Goal: Task Accomplishment & Management: Manage account settings

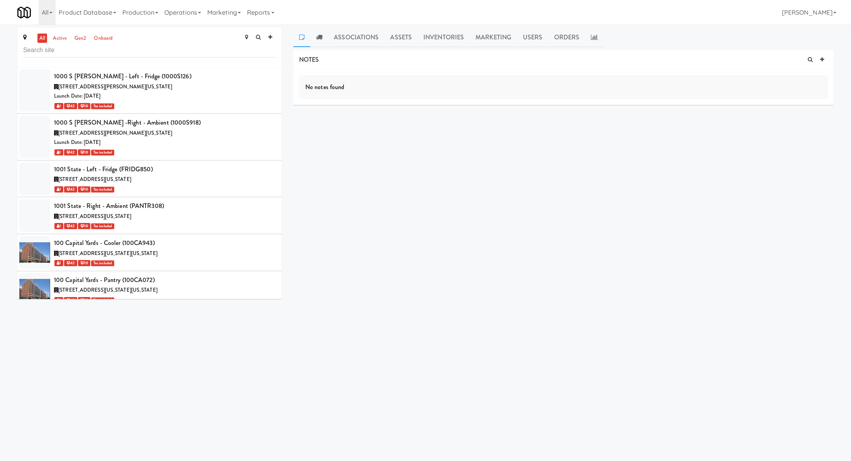
scroll to position [1075, 0]
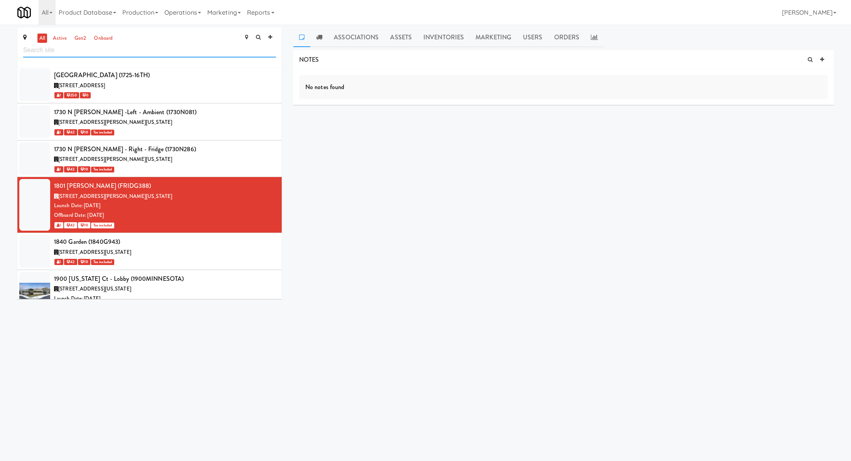
click at [112, 52] on input "text" at bounding box center [149, 50] width 253 height 14
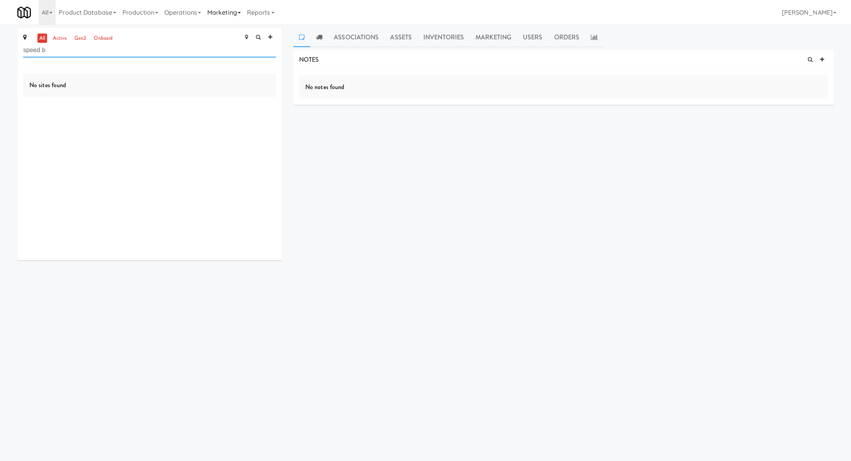
type input "speed b"
click at [210, 9] on link "Marketing" at bounding box center [224, 12] width 40 height 25
click at [193, 15] on link "Operations" at bounding box center [182, 12] width 43 height 25
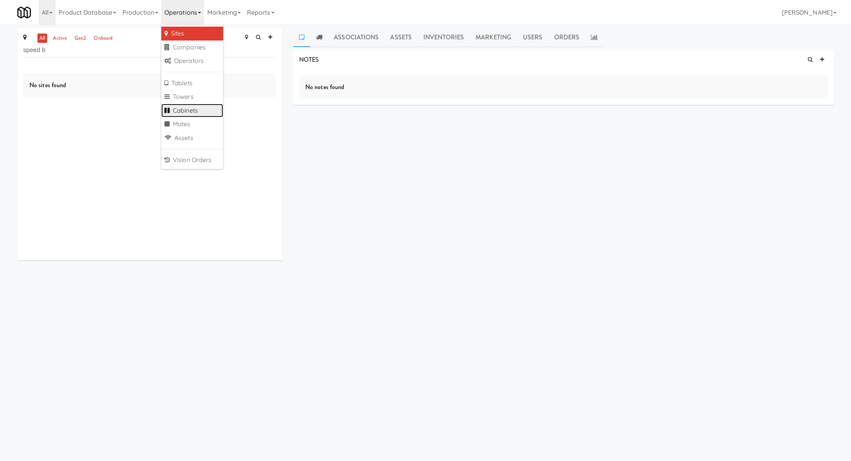
click at [192, 111] on link "Cabinets" at bounding box center [192, 111] width 62 height 14
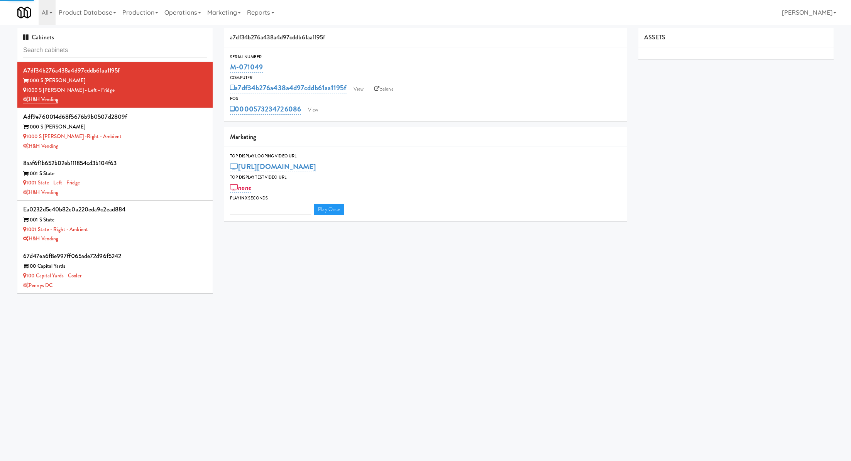
type input "3"
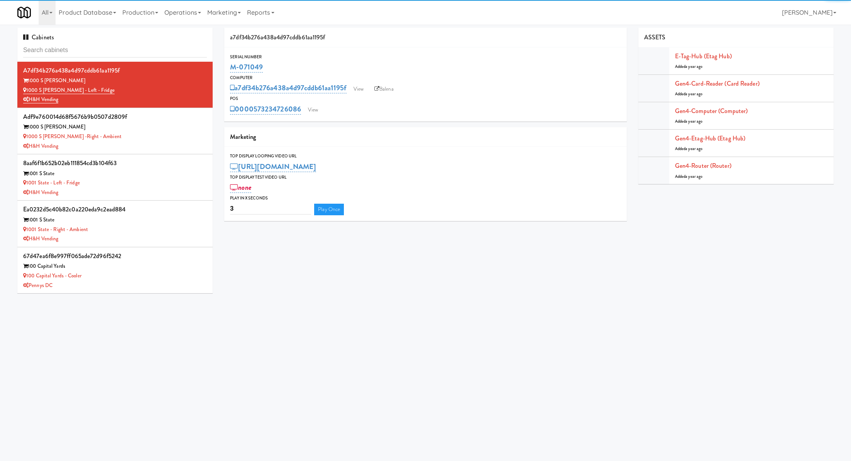
click at [126, 48] on input "text" at bounding box center [115, 50] width 184 height 14
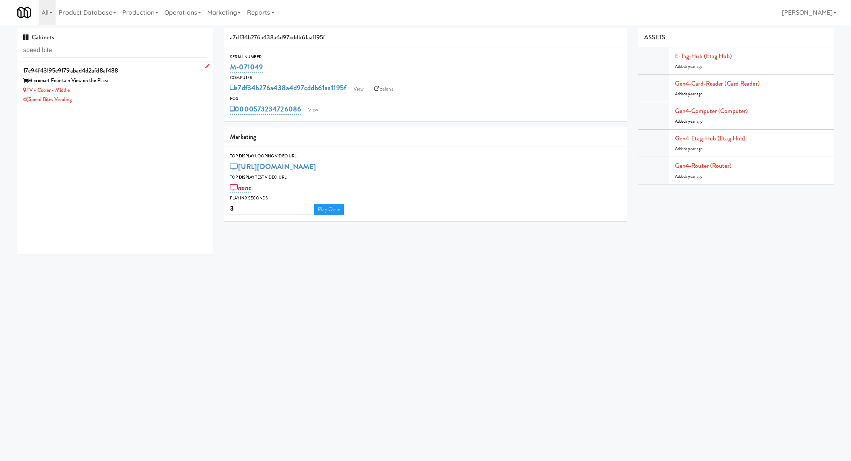
type input "speed bite"
click at [146, 80] on div "Micromart Fountain View on the Plaza" at bounding box center [115, 81] width 184 height 10
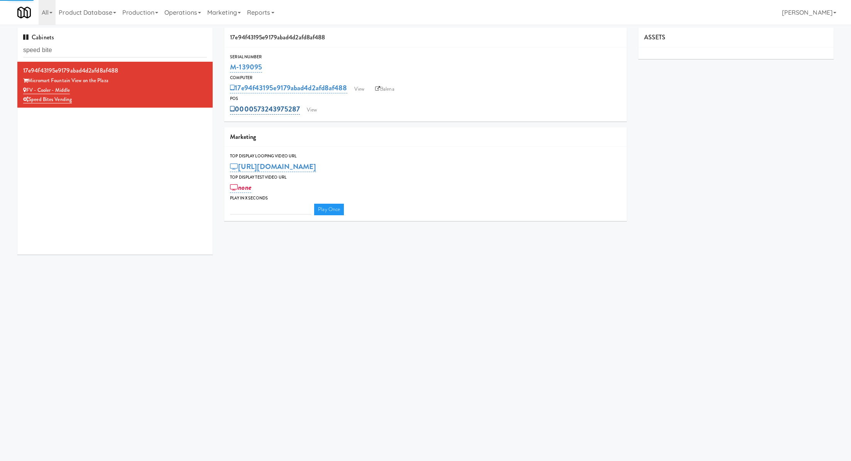
type input "3"
click at [307, 110] on link "View" at bounding box center [312, 110] width 18 height 12
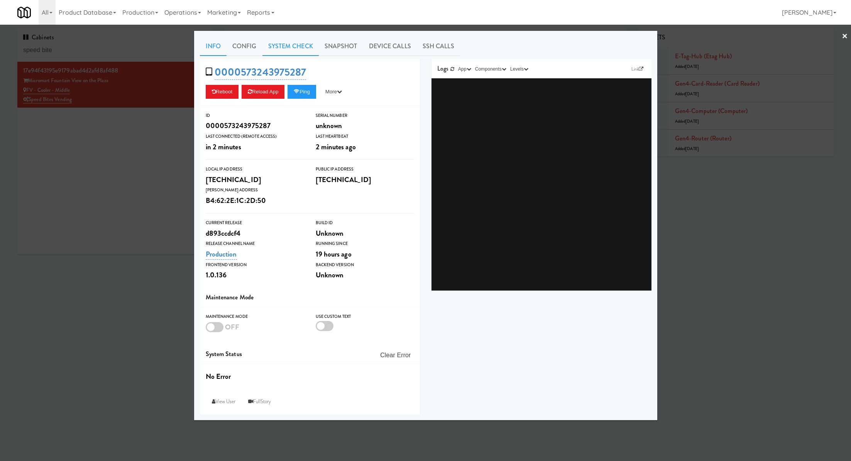
click at [289, 49] on link "System Check" at bounding box center [291, 46] width 56 height 19
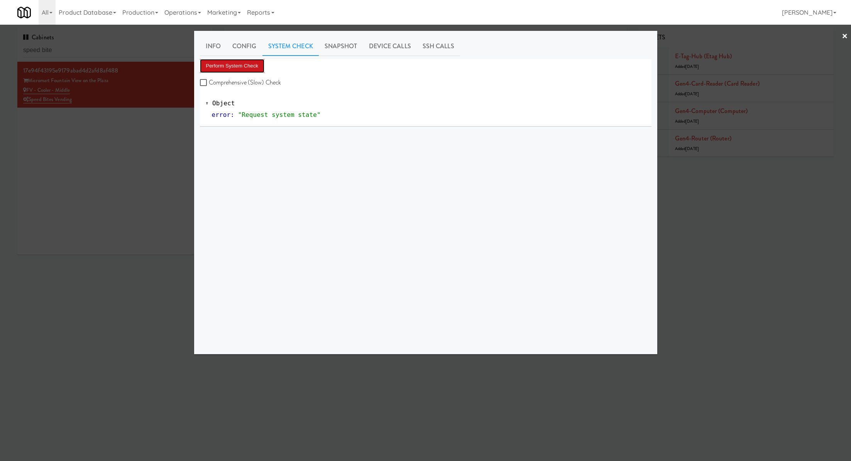
click at [255, 62] on button "Perform System Check" at bounding box center [232, 66] width 65 height 14
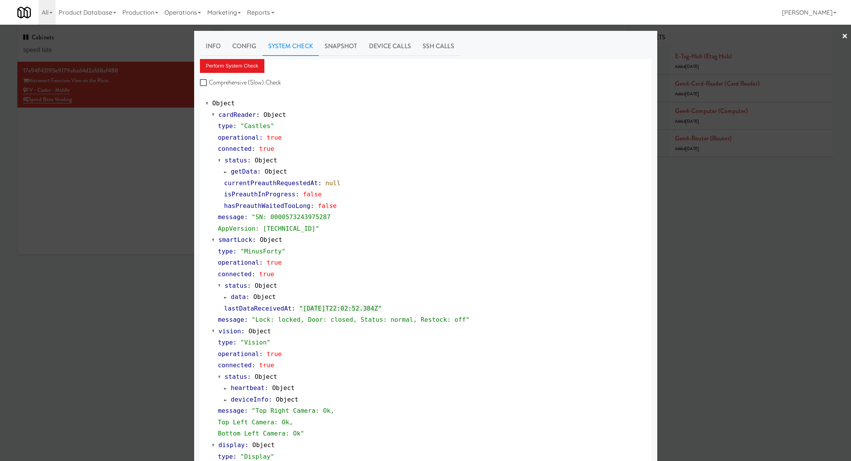
click at [159, 166] on div at bounding box center [425, 230] width 851 height 461
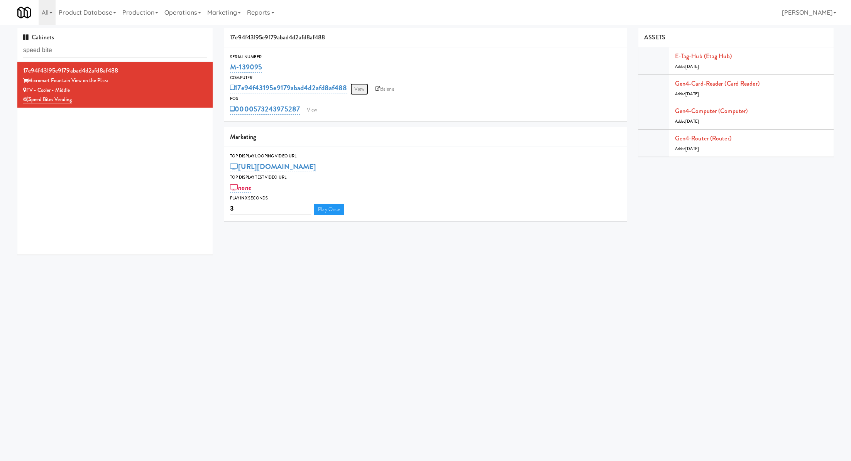
click at [358, 91] on link "View" at bounding box center [360, 89] width 18 height 12
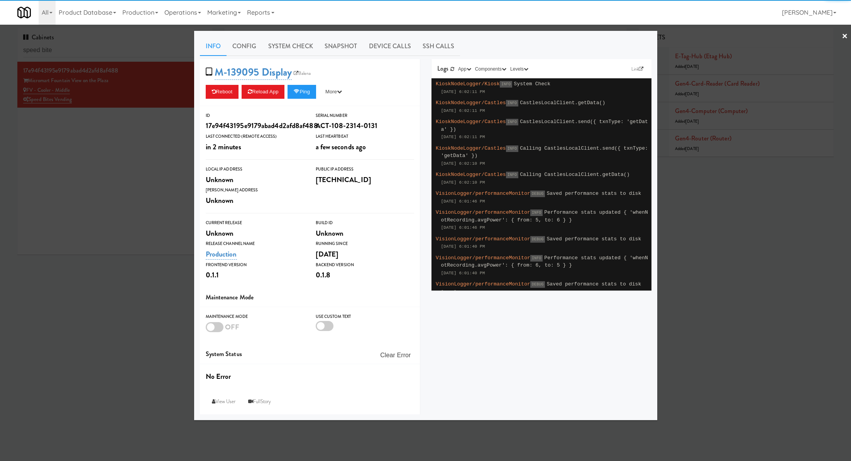
click at [302, 57] on div "Info Config System Check Snapshot Device Calls SSH Calls M-139095 Display Balen…" at bounding box center [426, 226] width 452 height 378
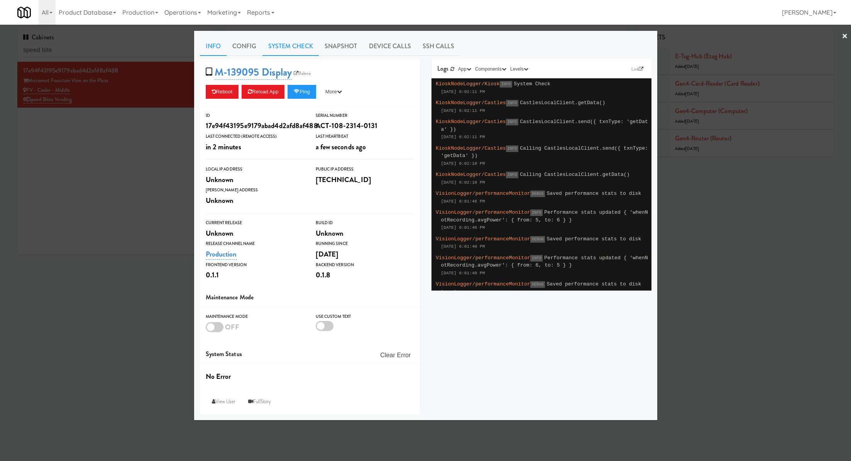
click at [298, 51] on link "System Check" at bounding box center [291, 46] width 56 height 19
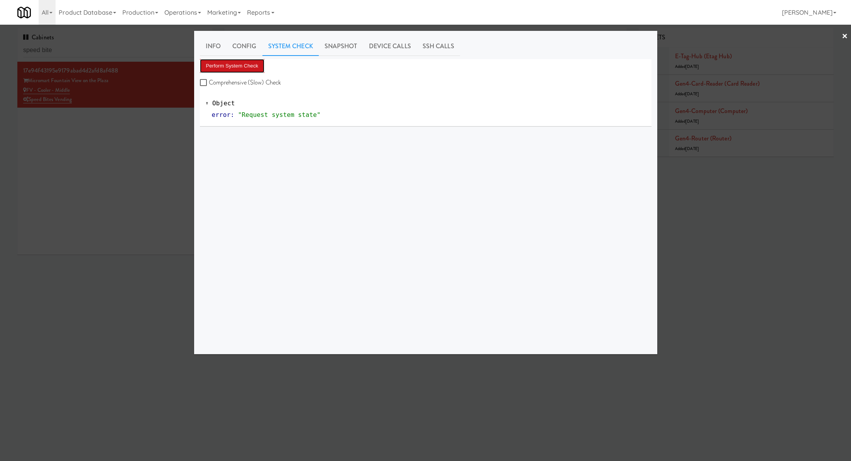
click at [252, 70] on button "Perform System Check" at bounding box center [232, 66] width 65 height 14
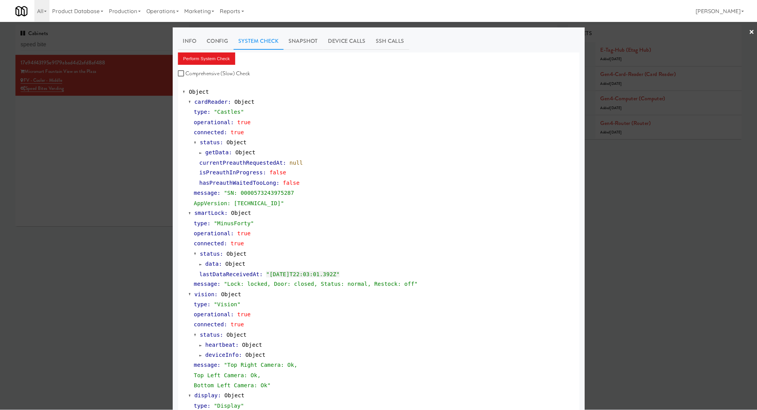
scroll to position [137, 0]
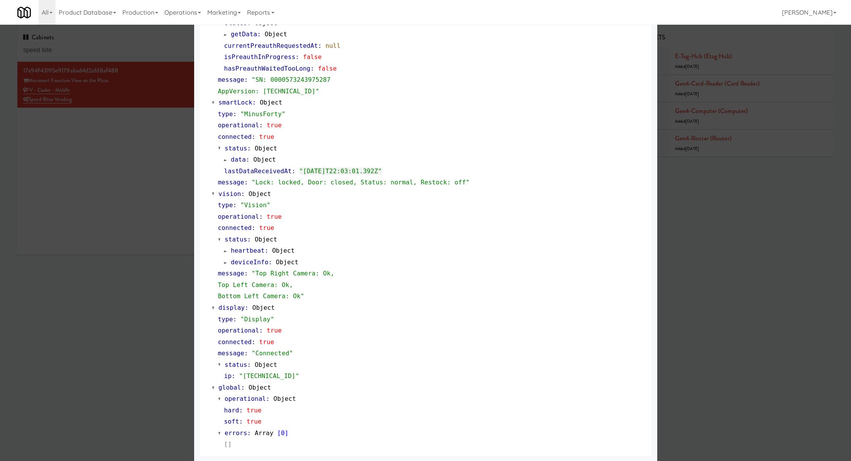
click at [159, 241] on div at bounding box center [425, 230] width 851 height 461
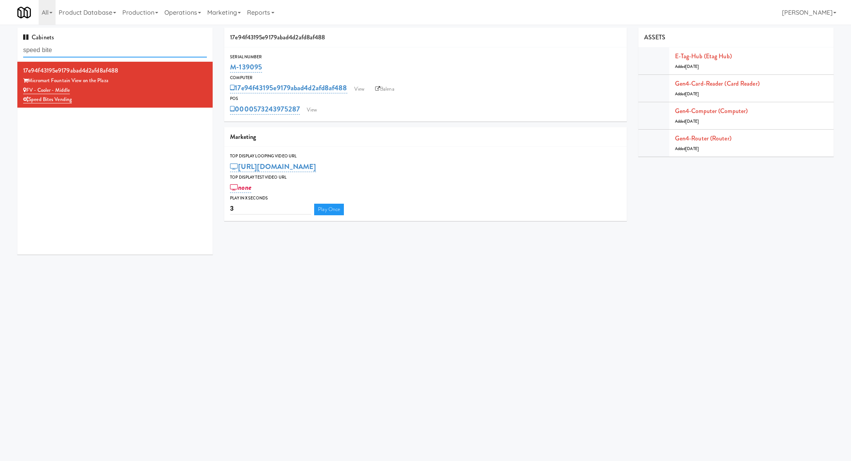
click at [86, 48] on input "speed bite" at bounding box center [115, 50] width 184 height 14
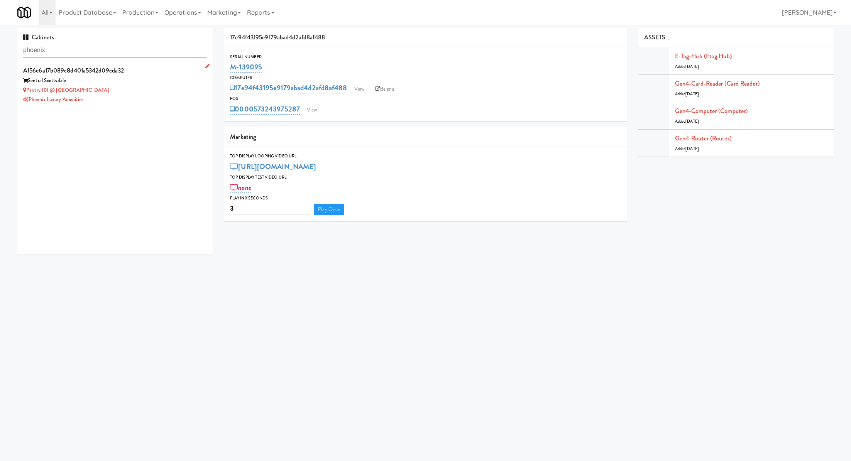
type input "phoenix"
click at [152, 95] on div "Phoenix Luxury Amenities" at bounding box center [115, 100] width 184 height 10
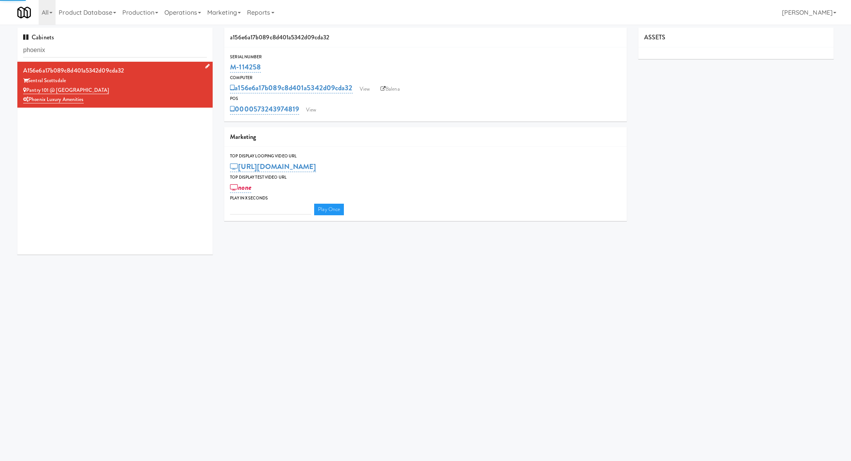
type input "3"
drag, startPoint x: 110, startPoint y: 91, endPoint x: 27, endPoint y: 92, distance: 82.6
click at [27, 92] on div "Pantry 101 @ Sentral Scottsdale" at bounding box center [115, 91] width 184 height 10
copy link "Pantry 101 @ Sentral Scottsdale"
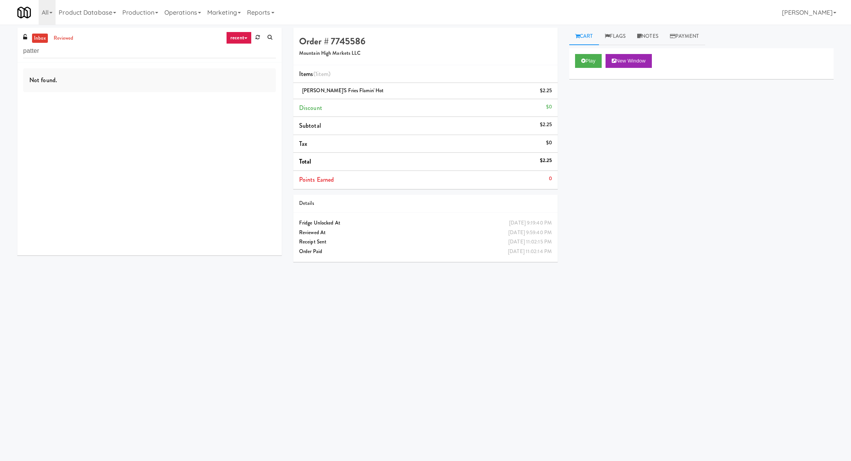
click at [97, 51] on input "patter" at bounding box center [149, 51] width 253 height 14
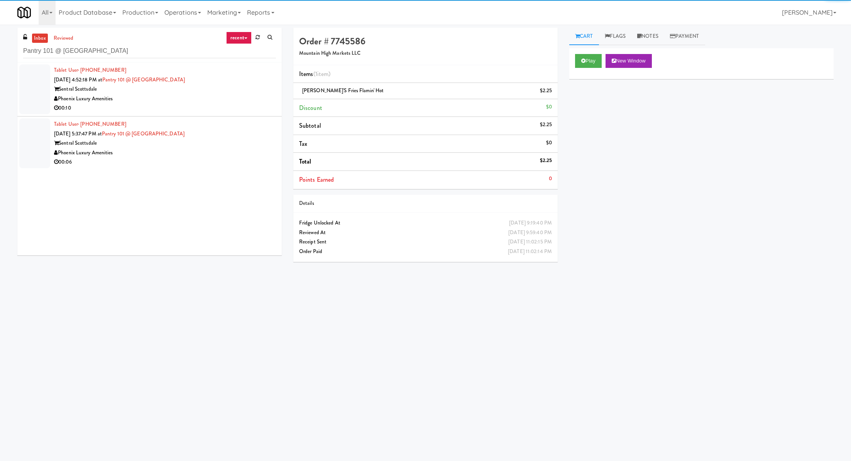
type input "Pantry 101 @ Sentral Scottsdale"
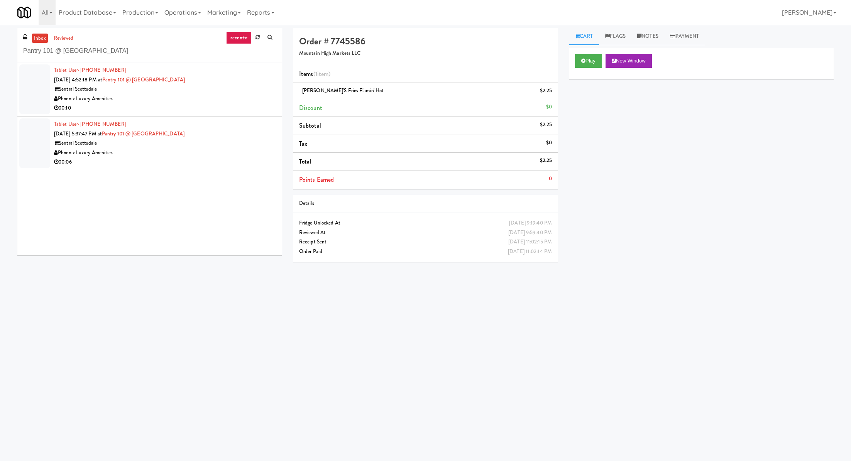
click at [174, 92] on div "Sentral Scottsdale" at bounding box center [165, 90] width 222 height 10
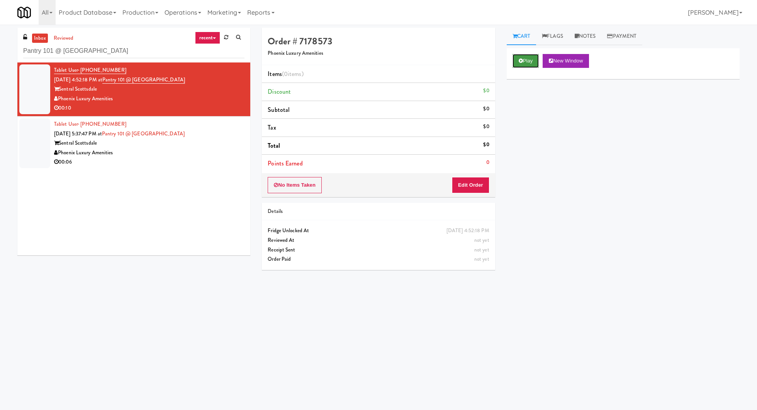
click at [532, 62] on button "Play" at bounding box center [525, 61] width 27 height 14
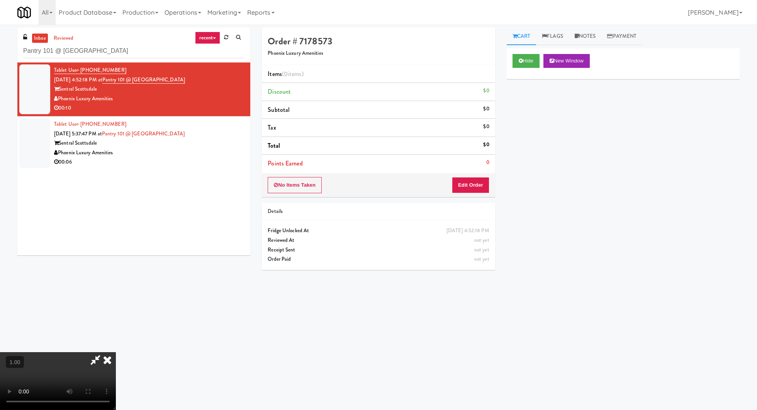
click at [116, 353] on video at bounding box center [58, 382] width 116 height 58
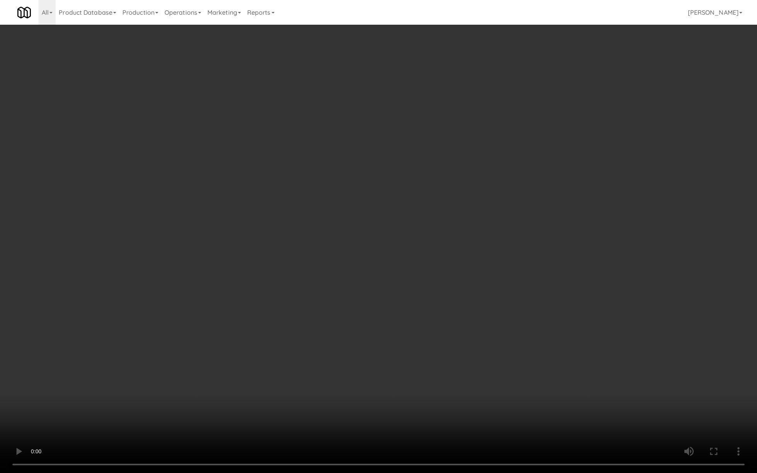
click at [290, 223] on video at bounding box center [378, 236] width 757 height 473
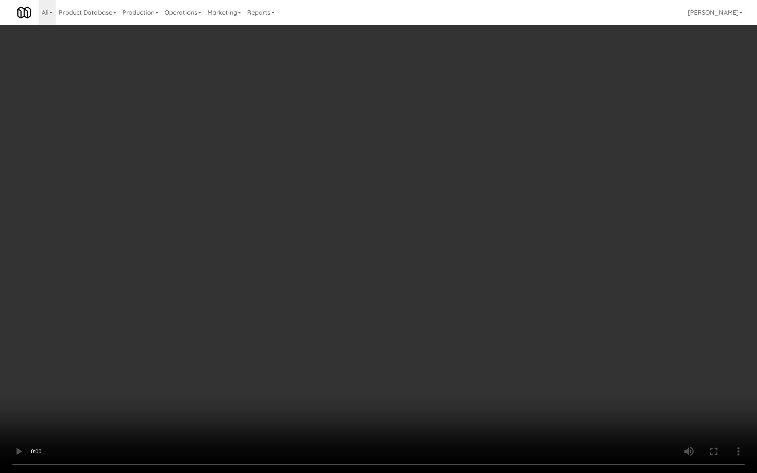
click at [290, 223] on video at bounding box center [378, 236] width 757 height 473
click at [300, 185] on video at bounding box center [378, 236] width 757 height 473
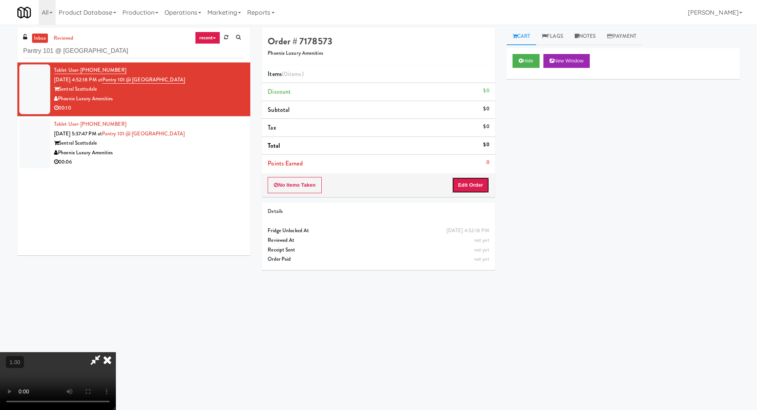
click at [478, 181] on button "Edit Order" at bounding box center [470, 185] width 37 height 16
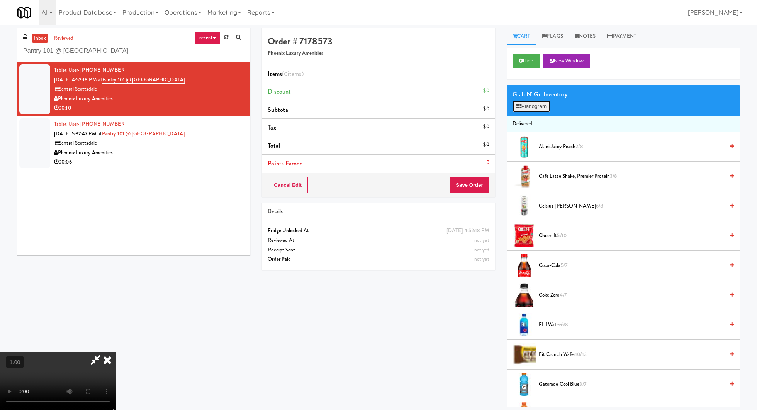
click at [529, 105] on button "Planogram" at bounding box center [531, 107] width 38 height 12
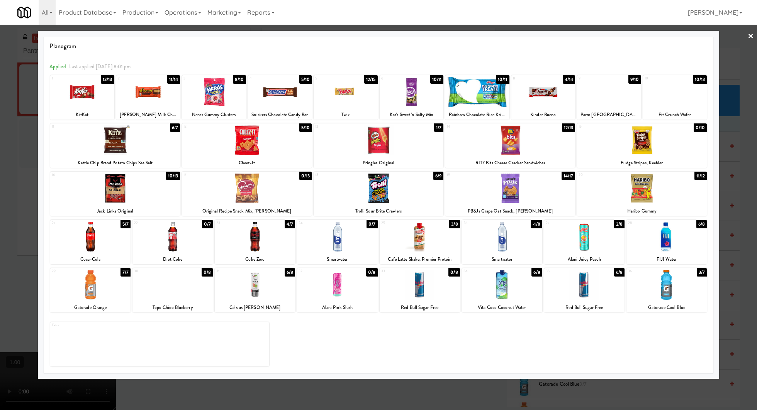
click at [407, 198] on div at bounding box center [379, 189] width 130 height 30
click at [656, 243] on div at bounding box center [666, 237] width 80 height 30
click at [753, 38] on link "×" at bounding box center [751, 37] width 6 height 24
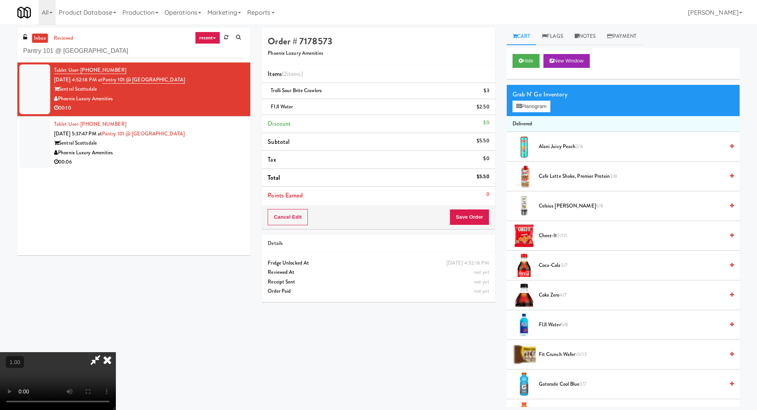
click at [116, 353] on video at bounding box center [58, 382] width 116 height 58
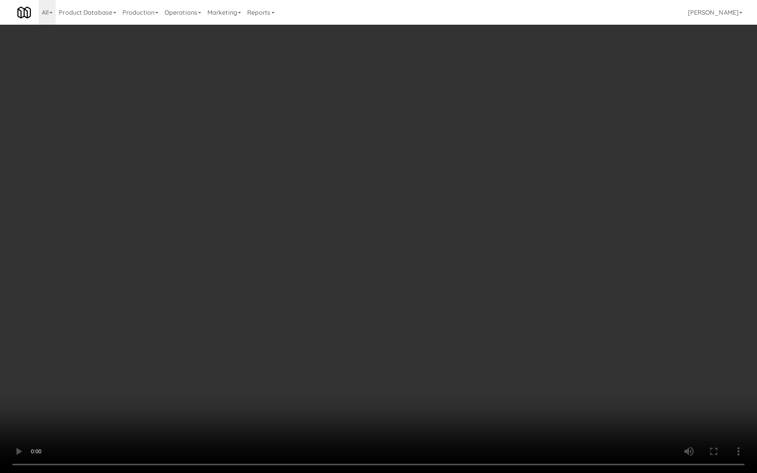
click at [355, 371] on video at bounding box center [378, 236] width 757 height 473
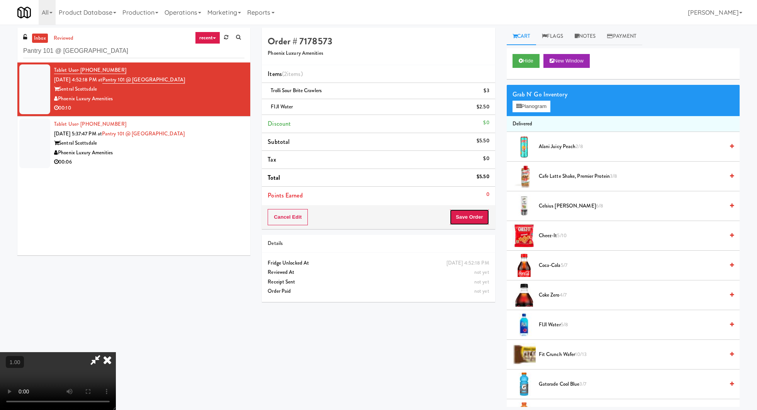
click at [476, 217] on button "Save Order" at bounding box center [468, 217] width 39 height 16
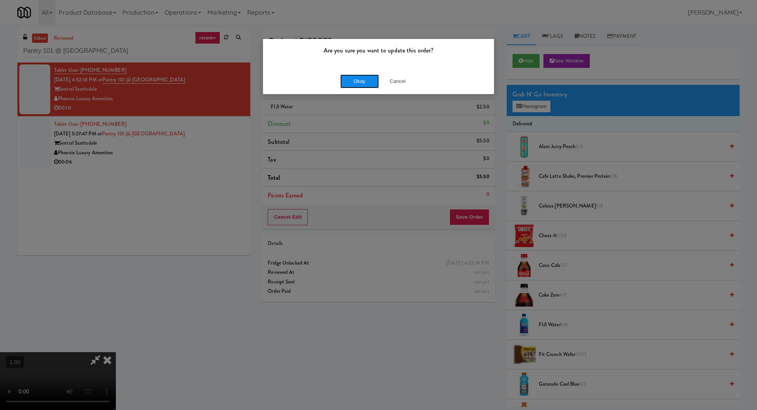
click at [360, 83] on button "Okay" at bounding box center [359, 82] width 39 height 14
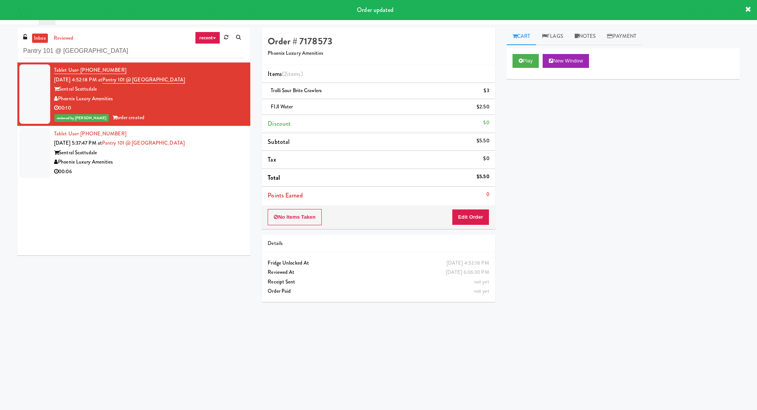
click at [201, 145] on div "Tablet User · (267) 421-2766 Sep 8, 2025 5:37:47 PM at Pantry 101 @ Sentral Sco…" at bounding box center [149, 152] width 190 height 47
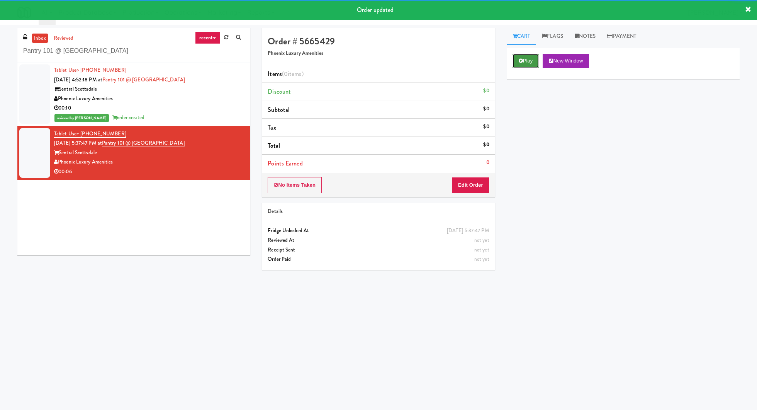
click at [522, 67] on button "Play" at bounding box center [525, 61] width 27 height 14
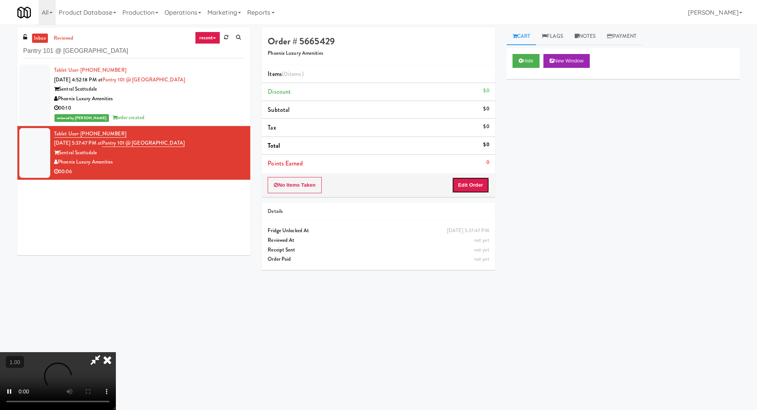
click at [487, 187] on button "Edit Order" at bounding box center [470, 185] width 37 height 16
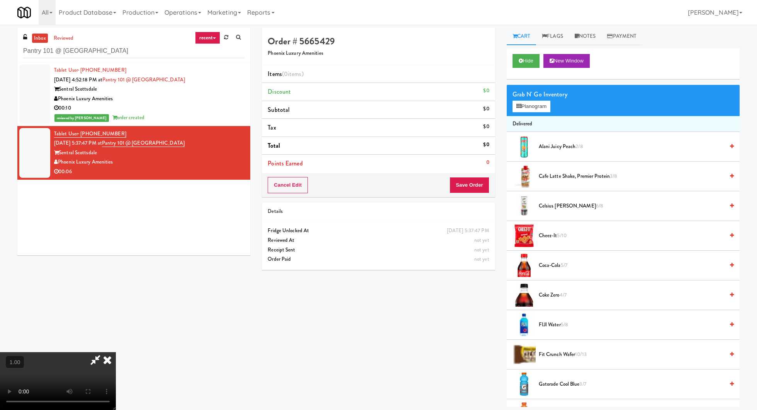
click at [116, 353] on video at bounding box center [58, 382] width 116 height 58
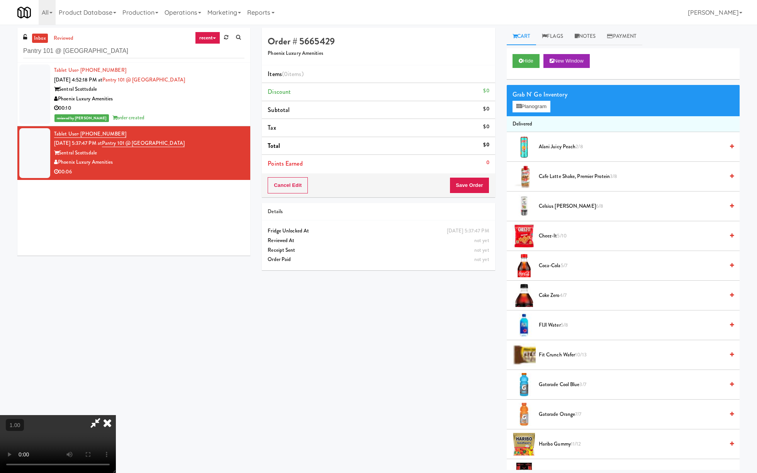
click at [116, 415] on video at bounding box center [58, 444] width 116 height 58
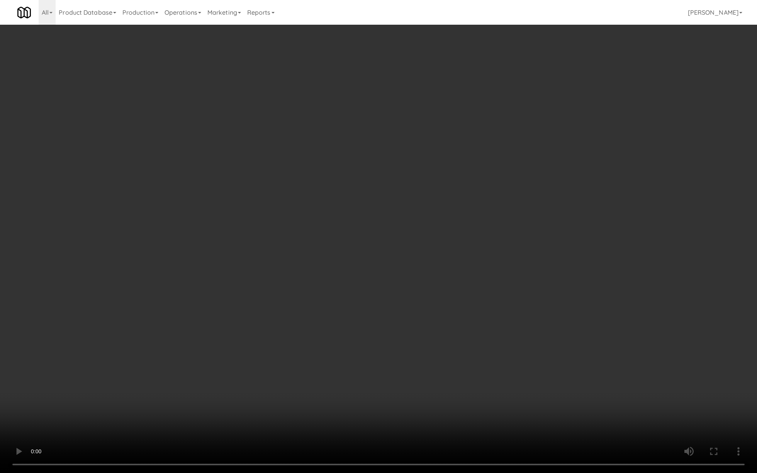
click at [262, 327] on video at bounding box center [378, 236] width 757 height 473
click at [263, 311] on video at bounding box center [378, 236] width 757 height 473
click at [263, 312] on video at bounding box center [378, 236] width 757 height 473
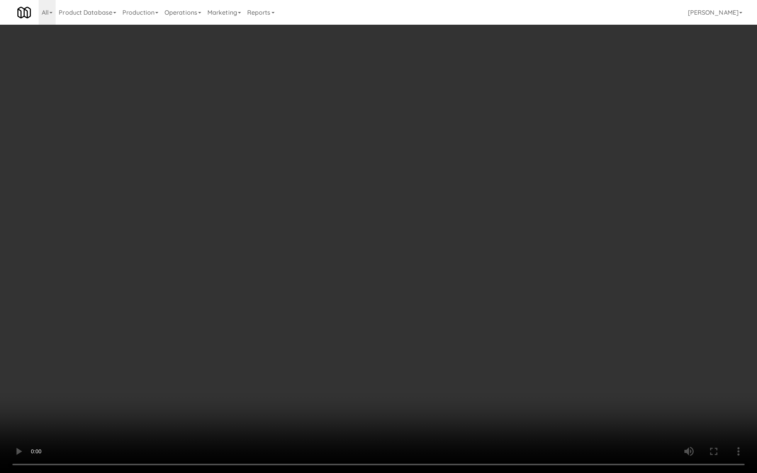
click at [263, 312] on video at bounding box center [378, 236] width 757 height 473
click at [292, 293] on video at bounding box center [378, 236] width 757 height 473
click at [292, 294] on video at bounding box center [378, 236] width 757 height 473
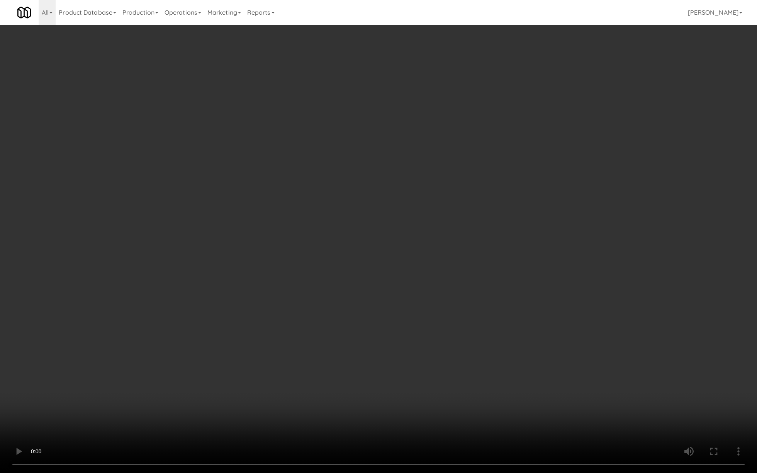
click at [292, 294] on video at bounding box center [378, 236] width 757 height 473
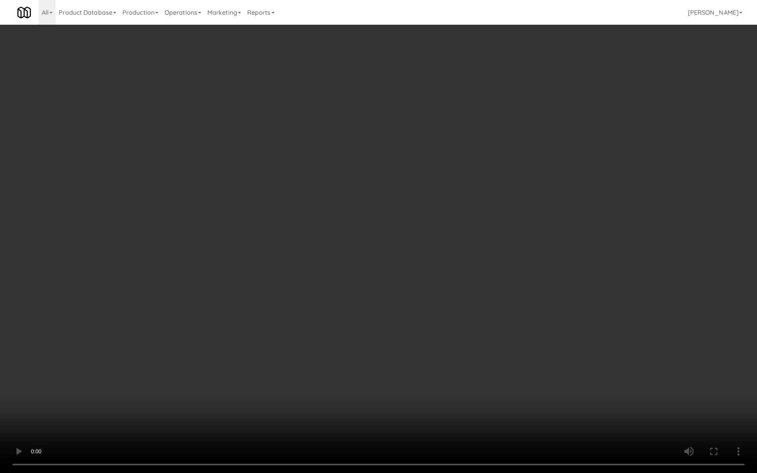
click at [331, 264] on video at bounding box center [378, 236] width 757 height 473
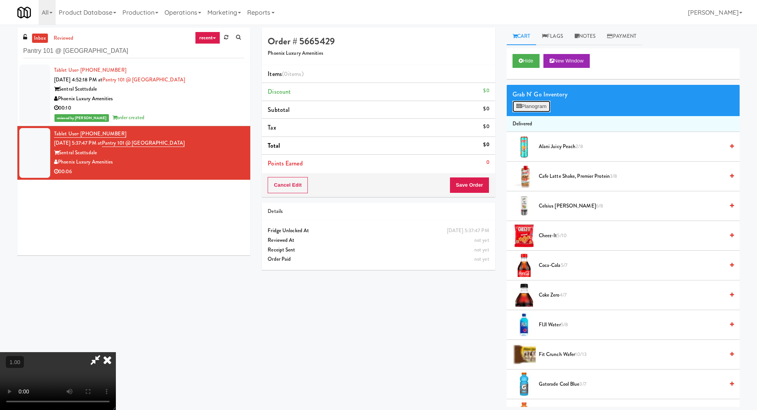
click at [540, 102] on button "Planogram" at bounding box center [531, 107] width 38 height 12
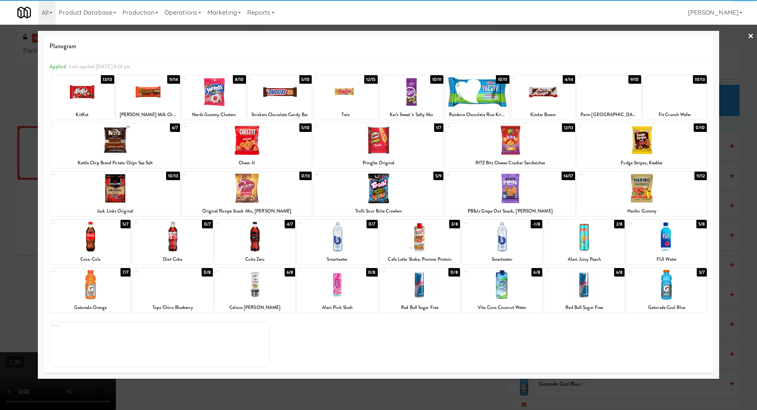
click at [505, 176] on div "19" at bounding box center [478, 175] width 63 height 7
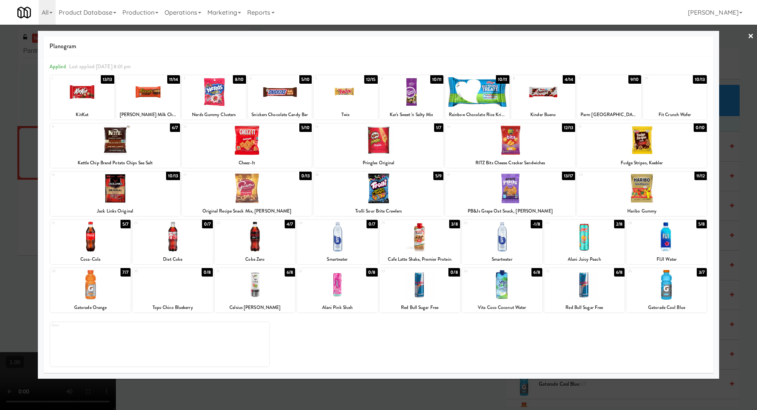
click at [271, 186] on div at bounding box center [247, 189] width 130 height 30
click at [746, 49] on div at bounding box center [378, 205] width 757 height 410
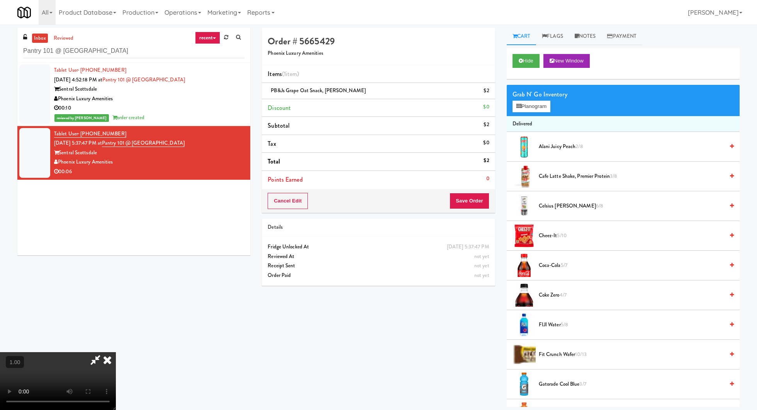
click at [116, 353] on icon at bounding box center [107, 360] width 17 height 15
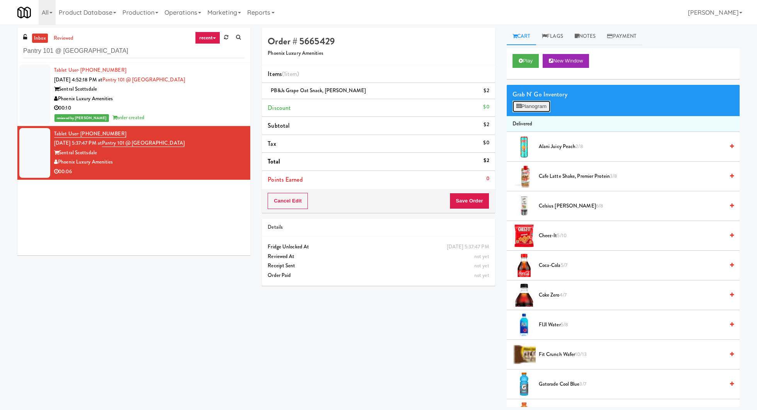
click at [529, 108] on button "Planogram" at bounding box center [531, 107] width 38 height 12
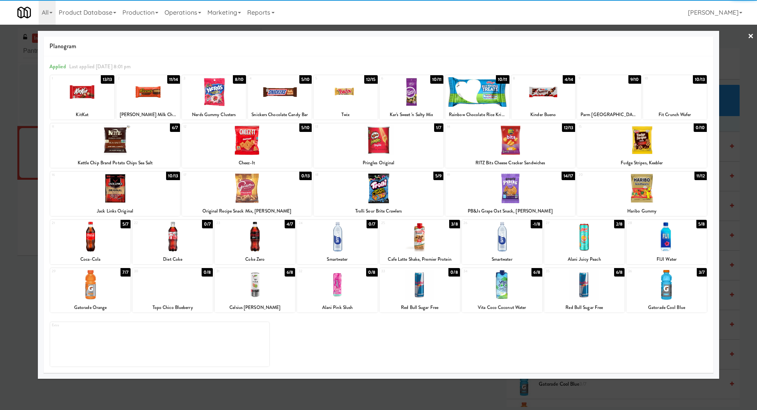
click at [274, 182] on div at bounding box center [247, 189] width 130 height 30
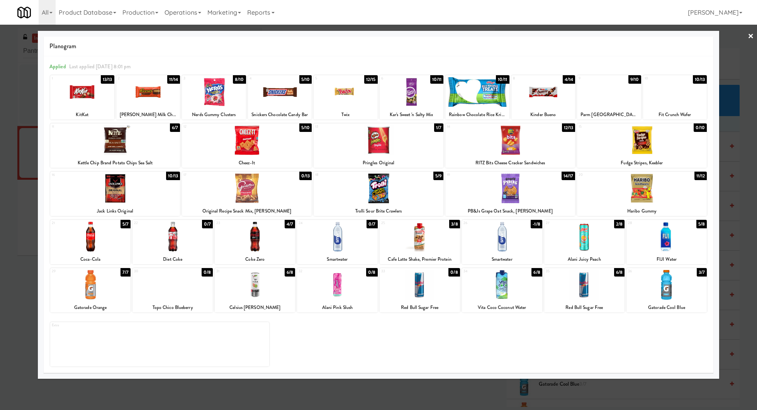
click at [752, 35] on link "×" at bounding box center [751, 37] width 6 height 24
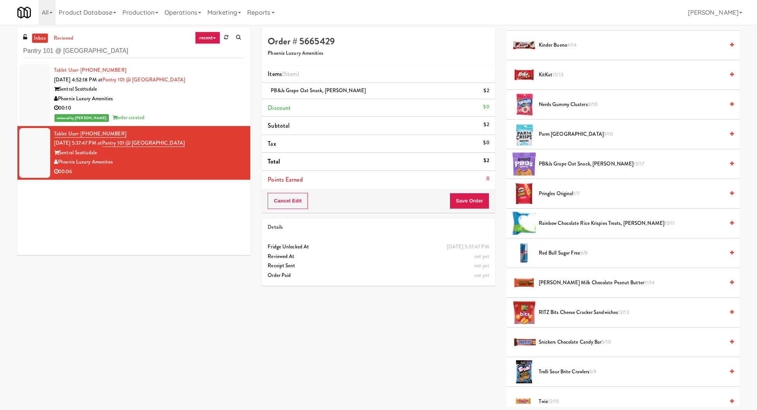
scroll to position [643, 0]
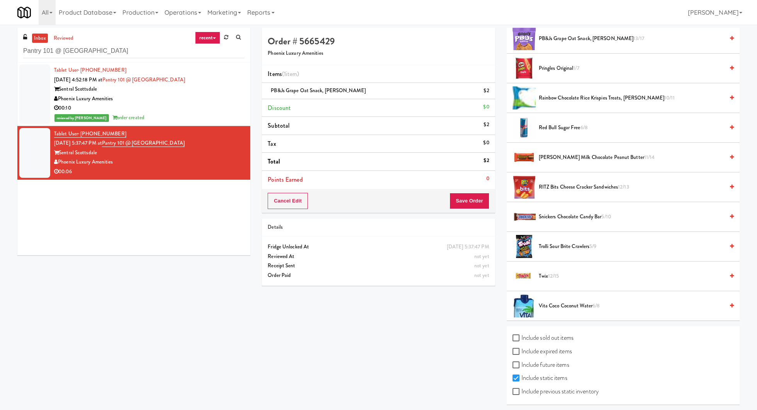
click at [546, 388] on label "Include previous static inventory" at bounding box center [555, 392] width 86 height 12
click at [521, 389] on input "Include previous static inventory" at bounding box center [516, 392] width 9 height 6
checkbox input "true"
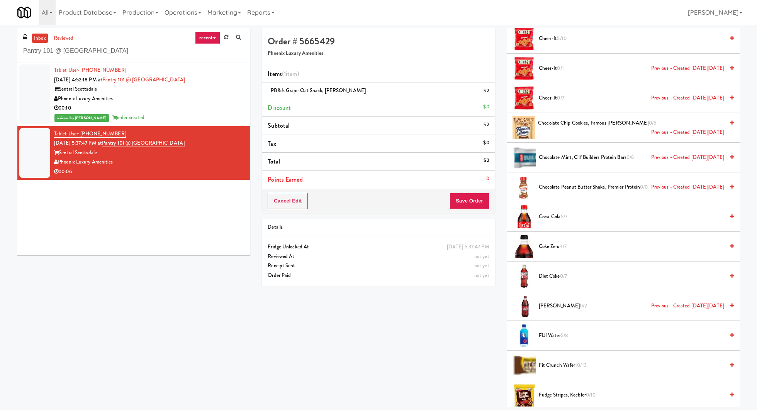
scroll to position [1646, 0]
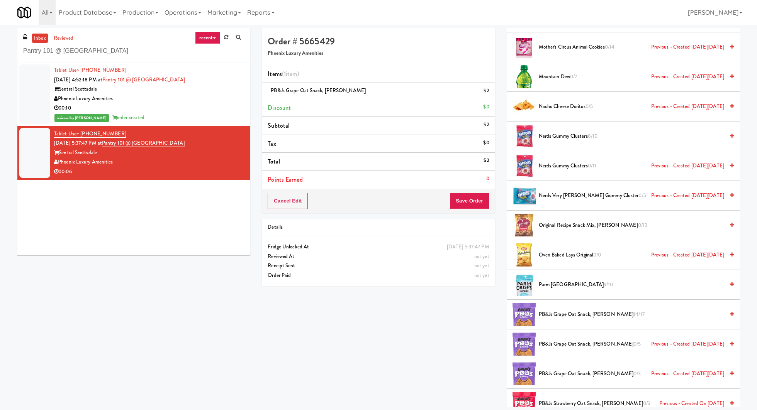
click at [571, 211] on li "Original Recipe Snack Mix, Gardetto’s 0/13" at bounding box center [623, 226] width 233 height 30
click at [572, 221] on span "Original Recipe Snack Mix, Gardetto’s 0/13" at bounding box center [631, 226] width 185 height 10
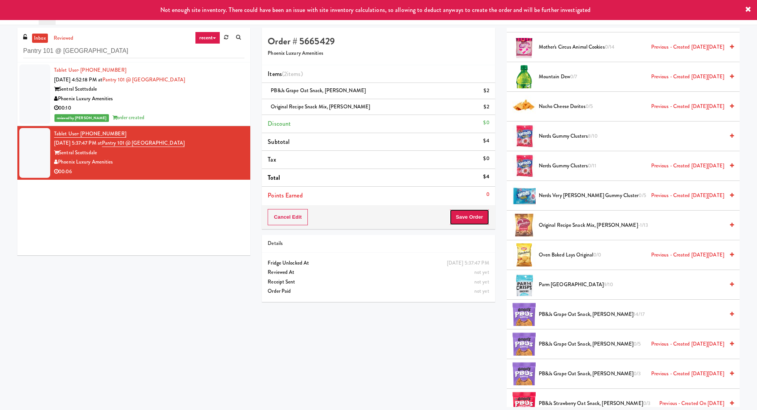
click at [473, 217] on button "Save Order" at bounding box center [468, 217] width 39 height 16
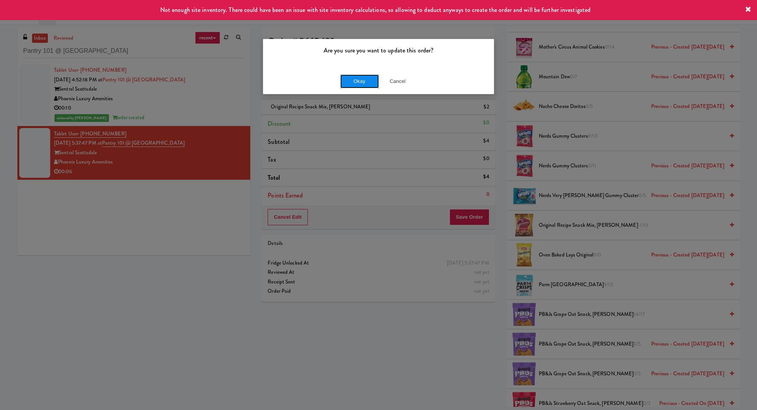
click at [358, 79] on button "Okay" at bounding box center [359, 82] width 39 height 14
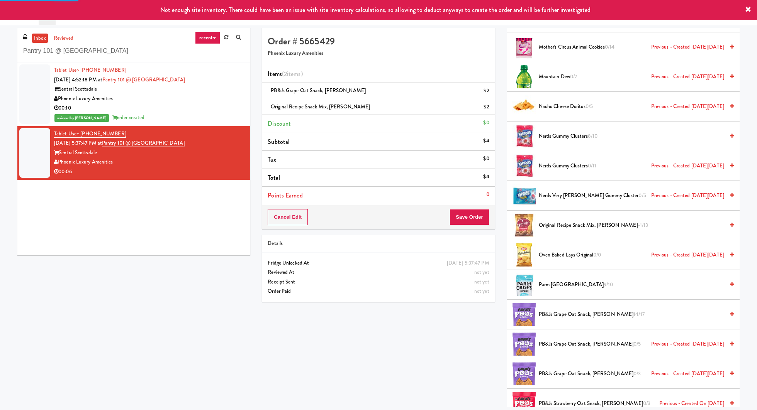
scroll to position [0, 0]
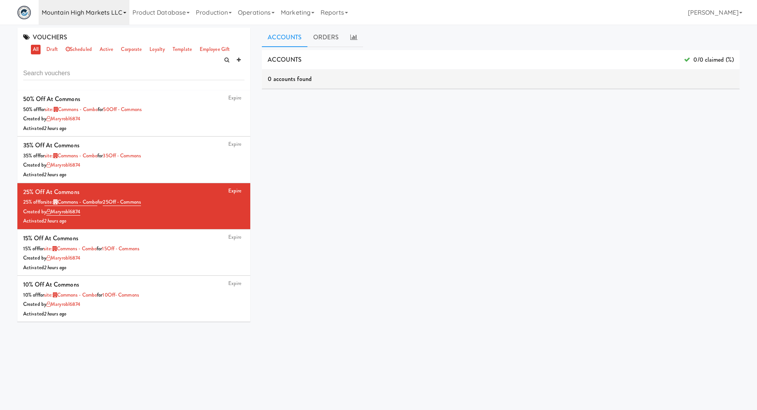
click at [78, 17] on link "Mountain High Markets LLC" at bounding box center [84, 12] width 91 height 25
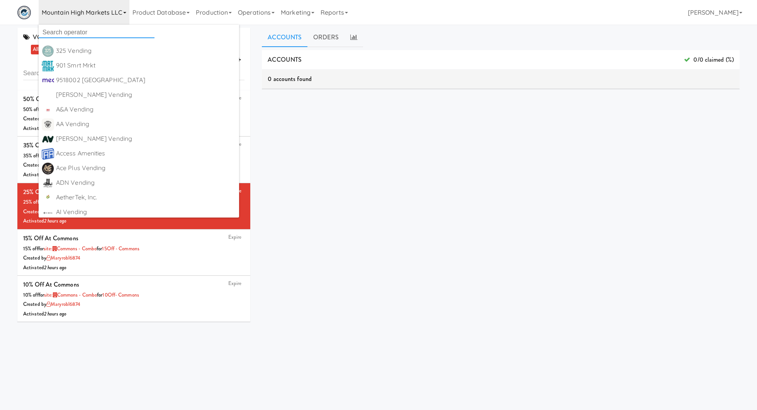
click at [77, 33] on input "text" at bounding box center [97, 33] width 116 height 12
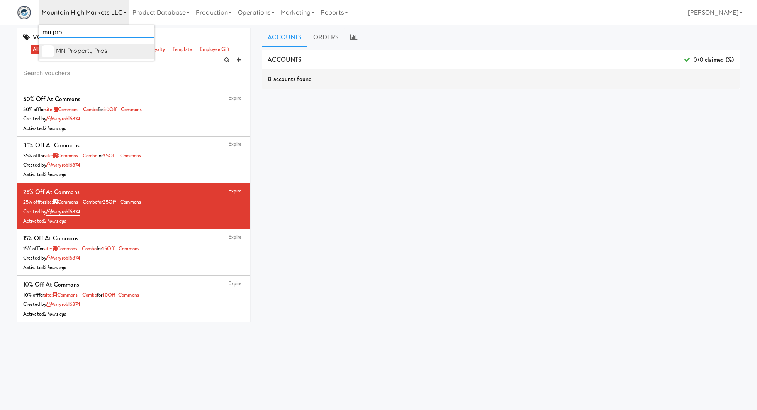
type input "mn pro"
click at [84, 50] on div "MN Property Pros" at bounding box center [103, 51] width 95 height 12
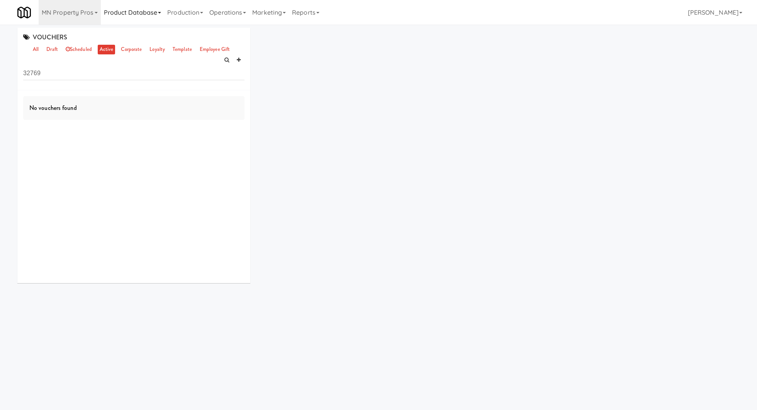
click at [110, 4] on link "Product Database" at bounding box center [133, 12] width 64 height 25
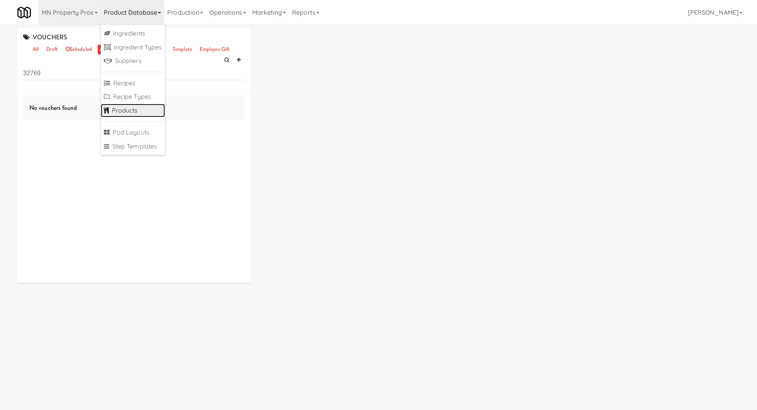
click at [131, 108] on link "Products" at bounding box center [133, 111] width 64 height 14
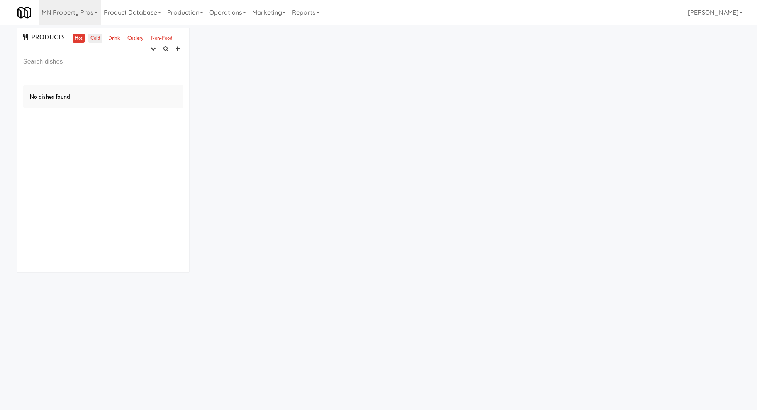
click at [94, 39] on link "Cold" at bounding box center [95, 39] width 14 height 10
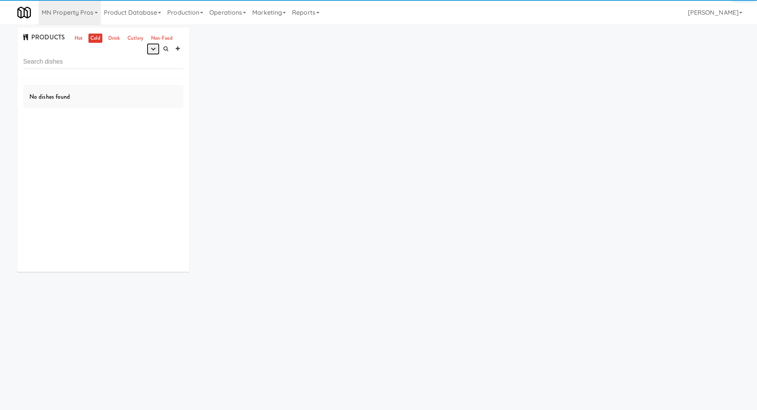
click at [154, 51] on button "button" at bounding box center [153, 49] width 13 height 12
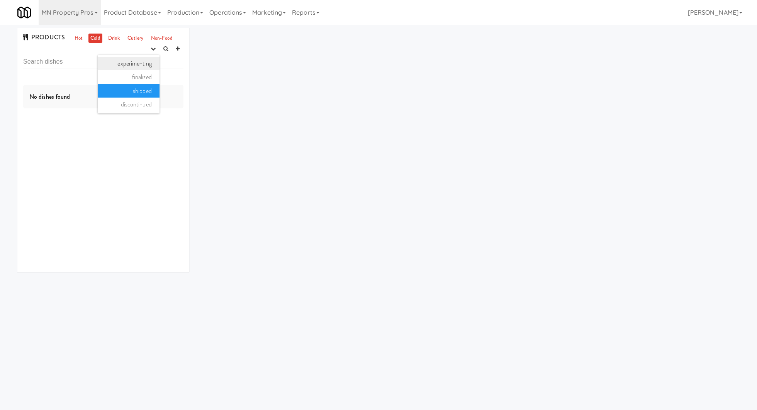
click at [153, 63] on link "experimenting" at bounding box center [129, 64] width 62 height 14
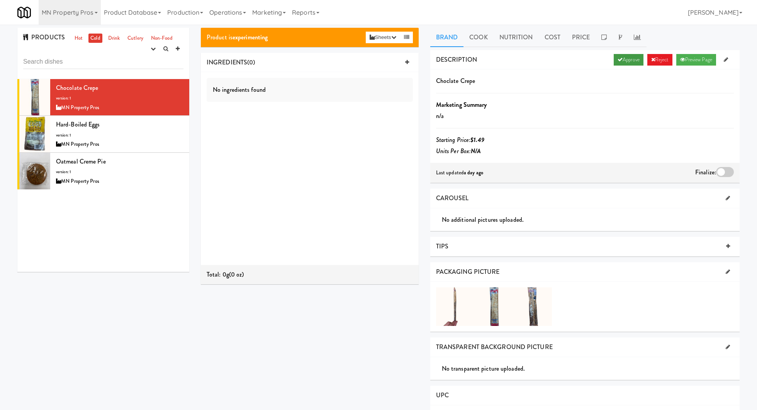
click at [627, 58] on link "Approve" at bounding box center [629, 60] width 30 height 12
click at [722, 176] on div at bounding box center [725, 172] width 18 height 10
click at [0, 0] on input "checkbox" at bounding box center [0, 0] width 0 height 0
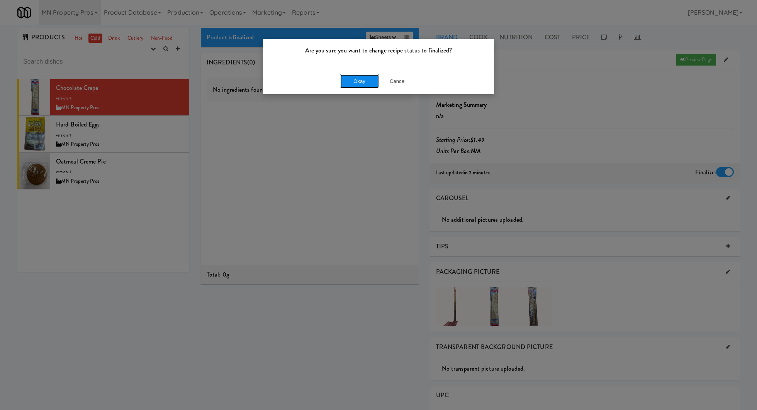
click at [348, 83] on button "Okay" at bounding box center [359, 82] width 39 height 14
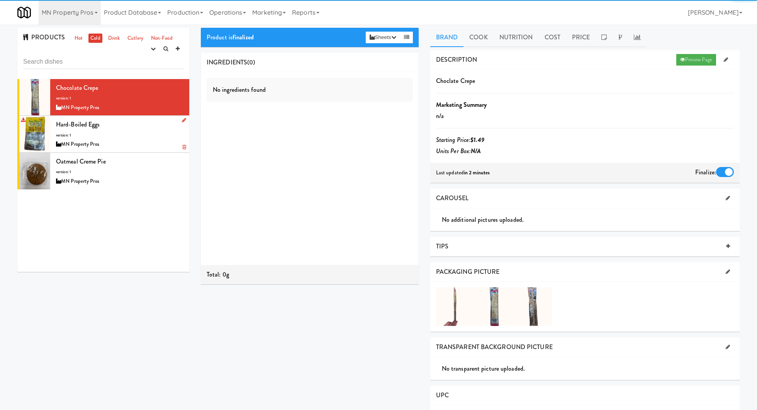
click at [145, 134] on div "Hard-Boiled Eggs version: 1 MN Property Pros" at bounding box center [119, 134] width 127 height 31
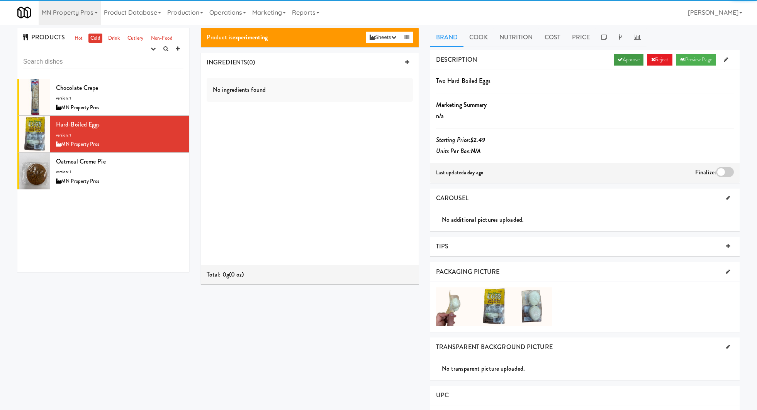
click at [626, 56] on link "Approve" at bounding box center [629, 60] width 30 height 12
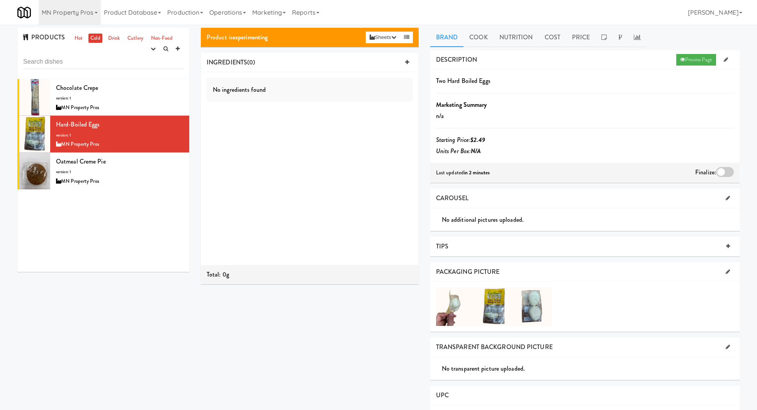
click at [726, 170] on div at bounding box center [725, 172] width 18 height 10
click at [0, 0] on input "checkbox" at bounding box center [0, 0] width 0 height 0
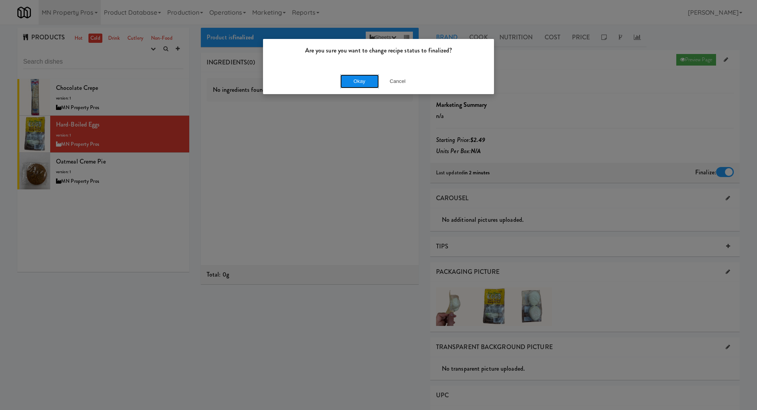
click at [352, 78] on button "Okay" at bounding box center [359, 82] width 39 height 14
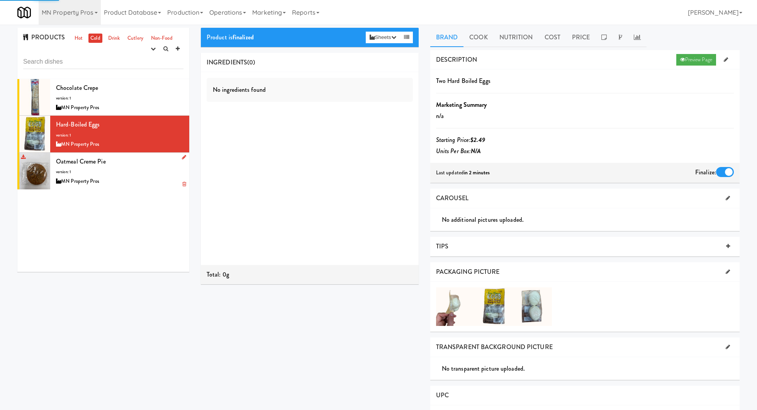
click at [130, 164] on div "Oatmeal Creme Pie version: 1 MN Property Pros" at bounding box center [119, 171] width 127 height 31
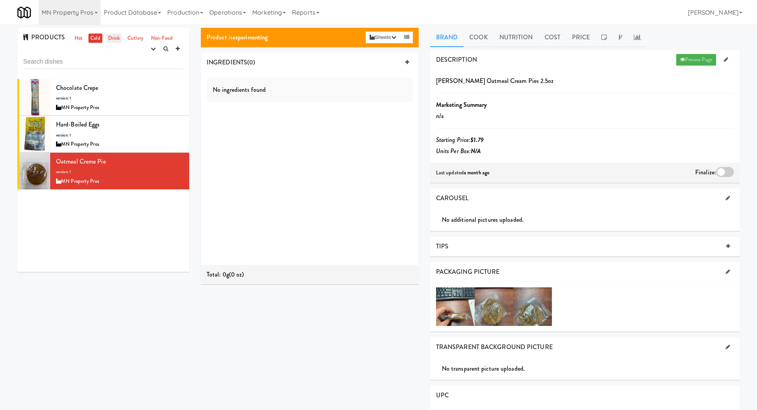
click at [117, 37] on link "Drink" at bounding box center [114, 39] width 16 height 10
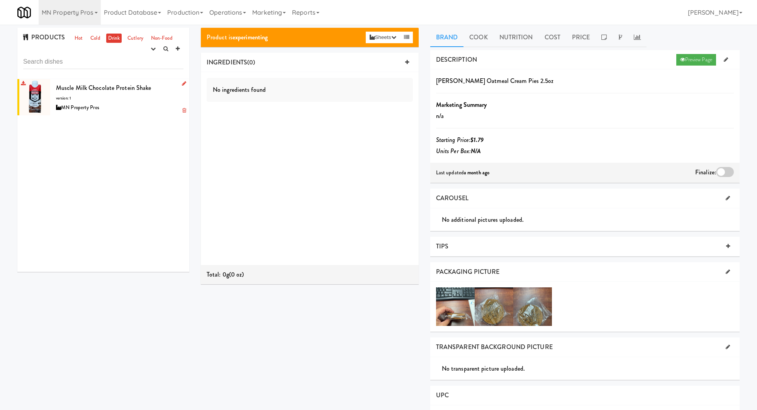
click at [135, 104] on div "MN Property Pros" at bounding box center [119, 108] width 127 height 10
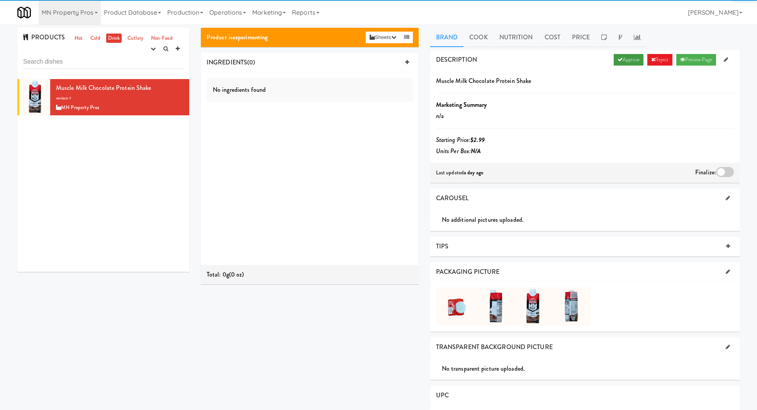
click at [625, 60] on link "Approve" at bounding box center [629, 60] width 30 height 12
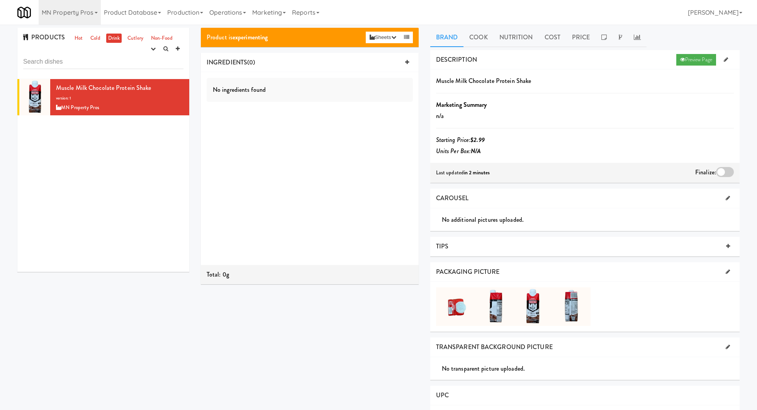
click at [720, 173] on div at bounding box center [725, 172] width 18 height 10
click at [0, 0] on input "checkbox" at bounding box center [0, 0] width 0 height 0
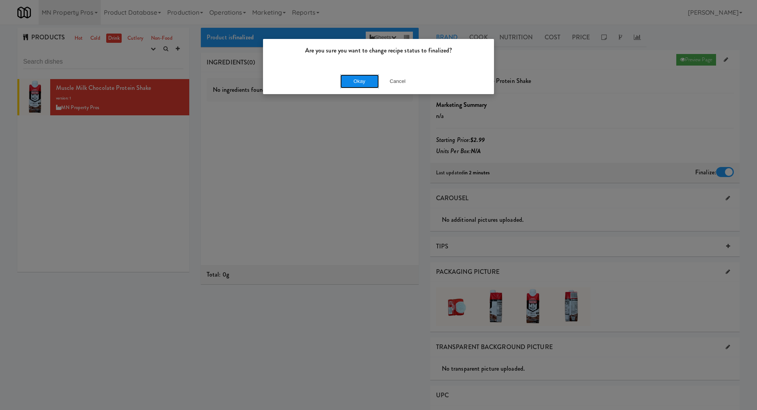
click at [361, 79] on button "Okay" at bounding box center [359, 82] width 39 height 14
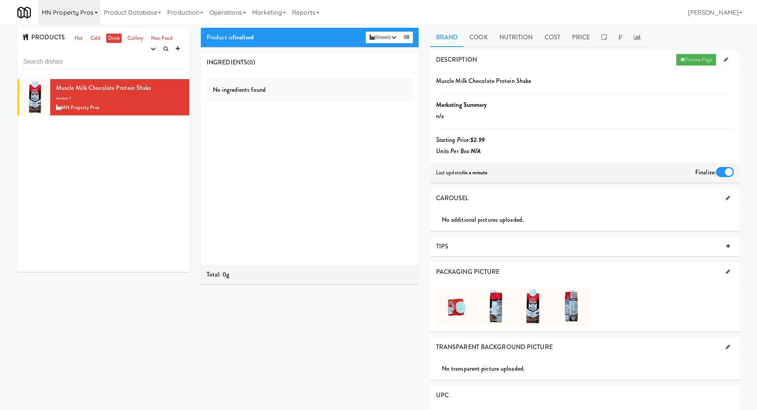
click at [62, 19] on link "MN Property Pros" at bounding box center [70, 12] width 62 height 25
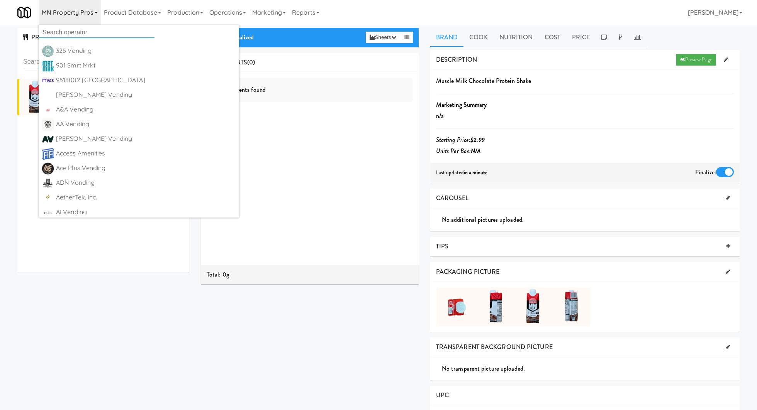
click at [65, 33] on input "text" at bounding box center [97, 33] width 116 height 12
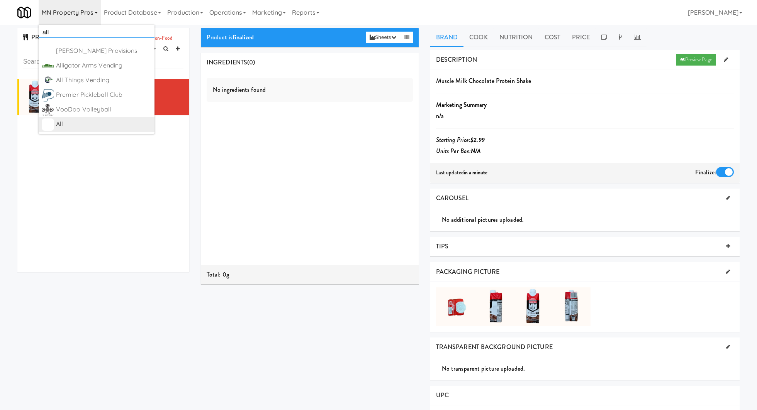
type input "all"
click at [80, 121] on div "All" at bounding box center [103, 125] width 95 height 12
